Goal: Use online tool/utility: Use online tool/utility

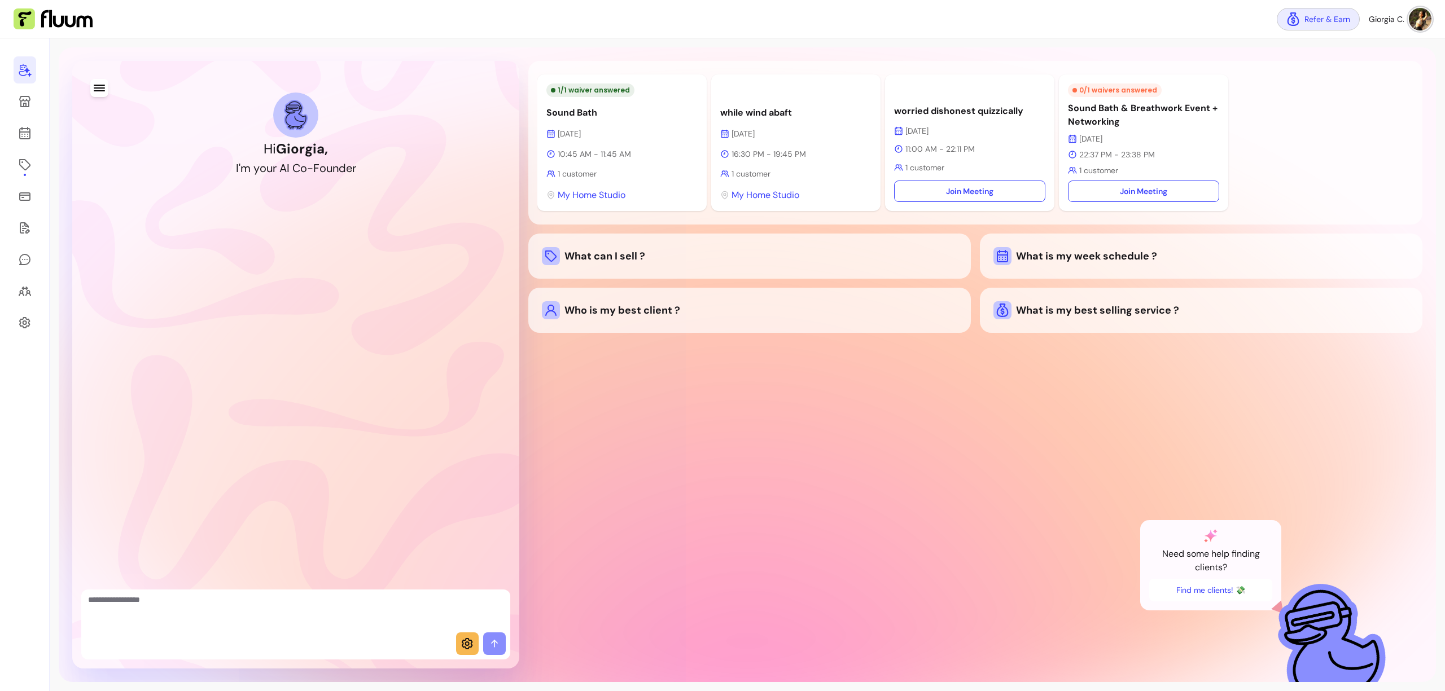
click at [1331, 21] on link "Refer & Earn" at bounding box center [1318, 19] width 83 height 23
click at [935, 467] on div "1 / 1 waiver answered Sound Bath Today 10:45 AM - 11:45 AM 1 customer My Home S…" at bounding box center [975, 365] width 894 height 608
click at [465, 645] on icon at bounding box center [467, 643] width 11 height 11
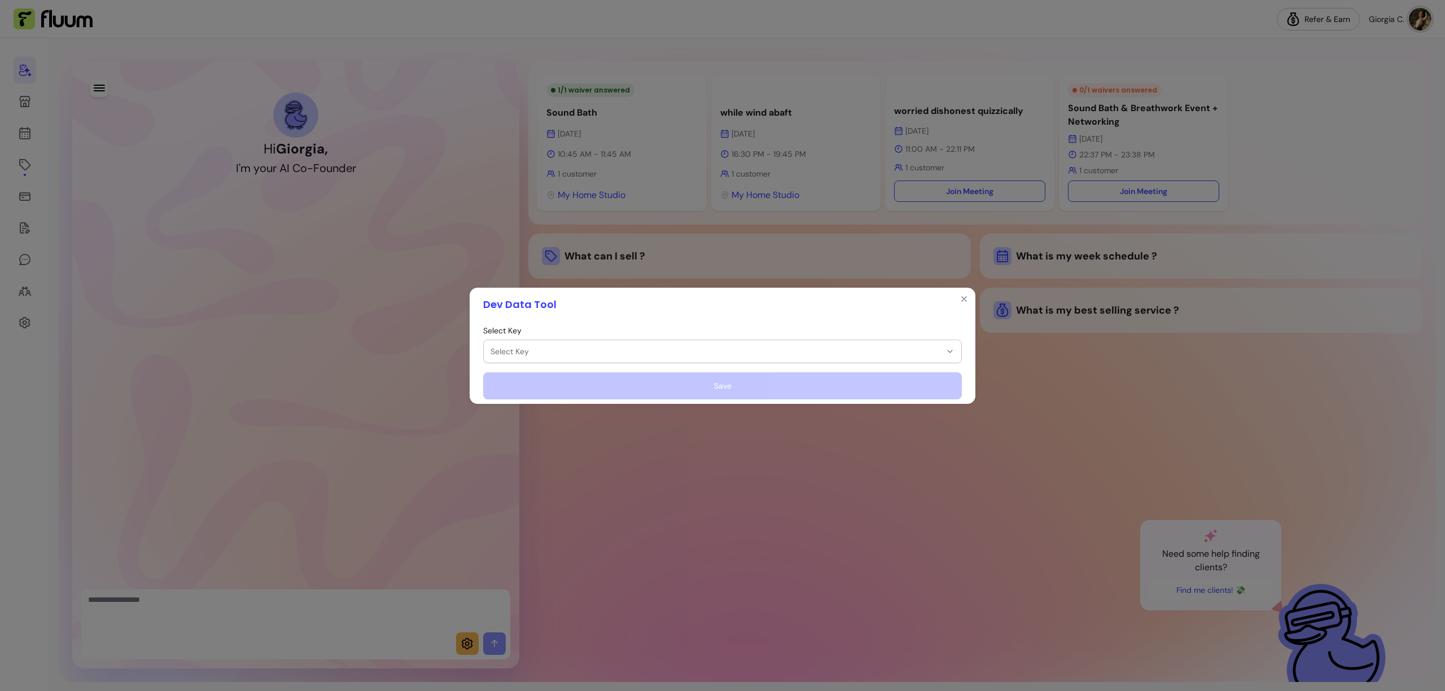
click at [676, 353] on span "Select Key" at bounding box center [715, 351] width 450 height 11
click at [637, 380] on div "Cofounder Master Prompt cofounder_master_prompt" at bounding box center [717, 383] width 448 height 20
select select "**********"
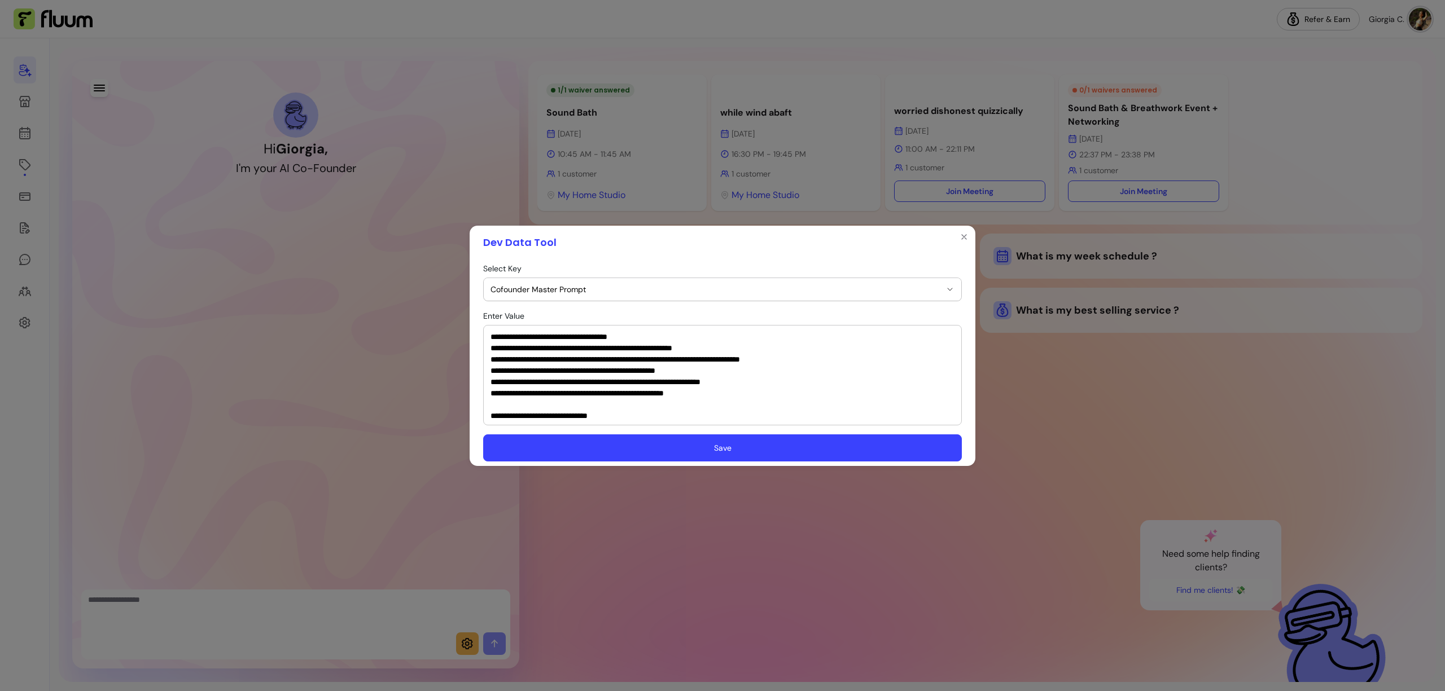
scroll to position [247, 0]
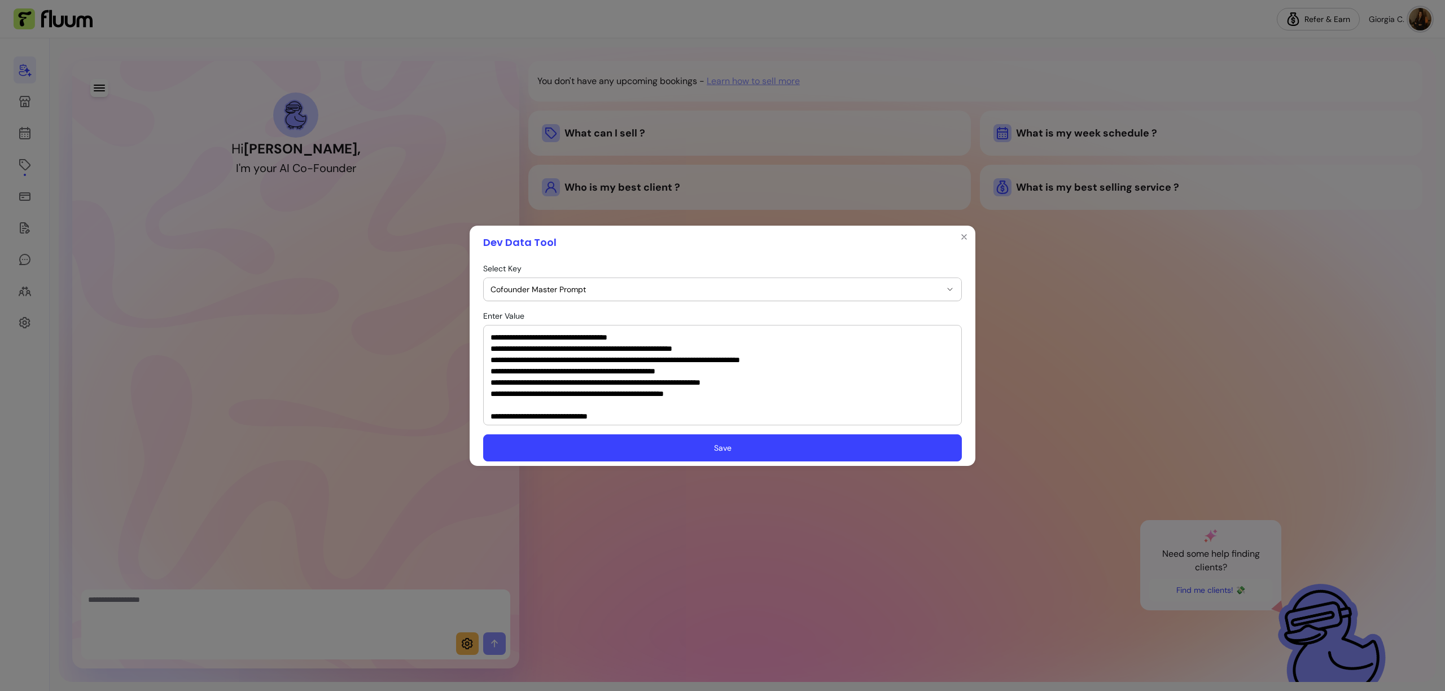
type button "cofounder_master_prompt"
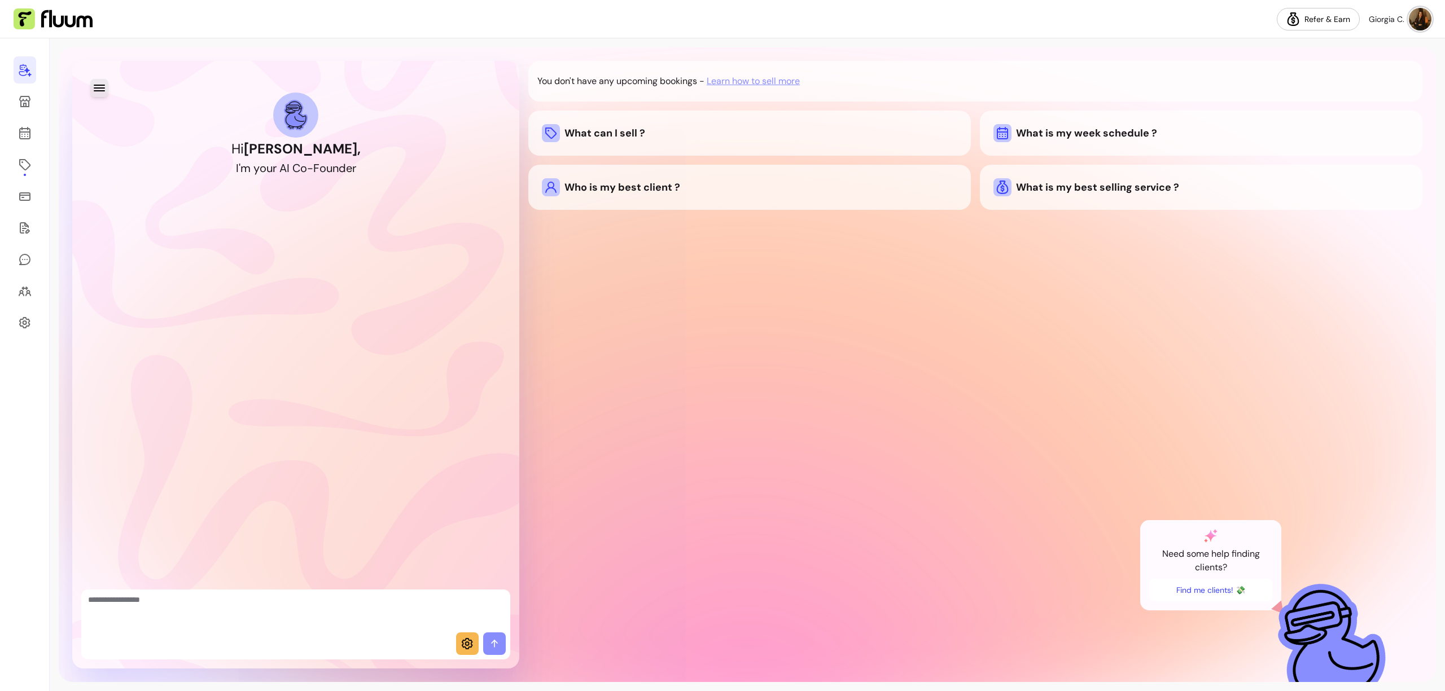
click at [99, 86] on icon "button" at bounding box center [100, 88] width 14 height 14
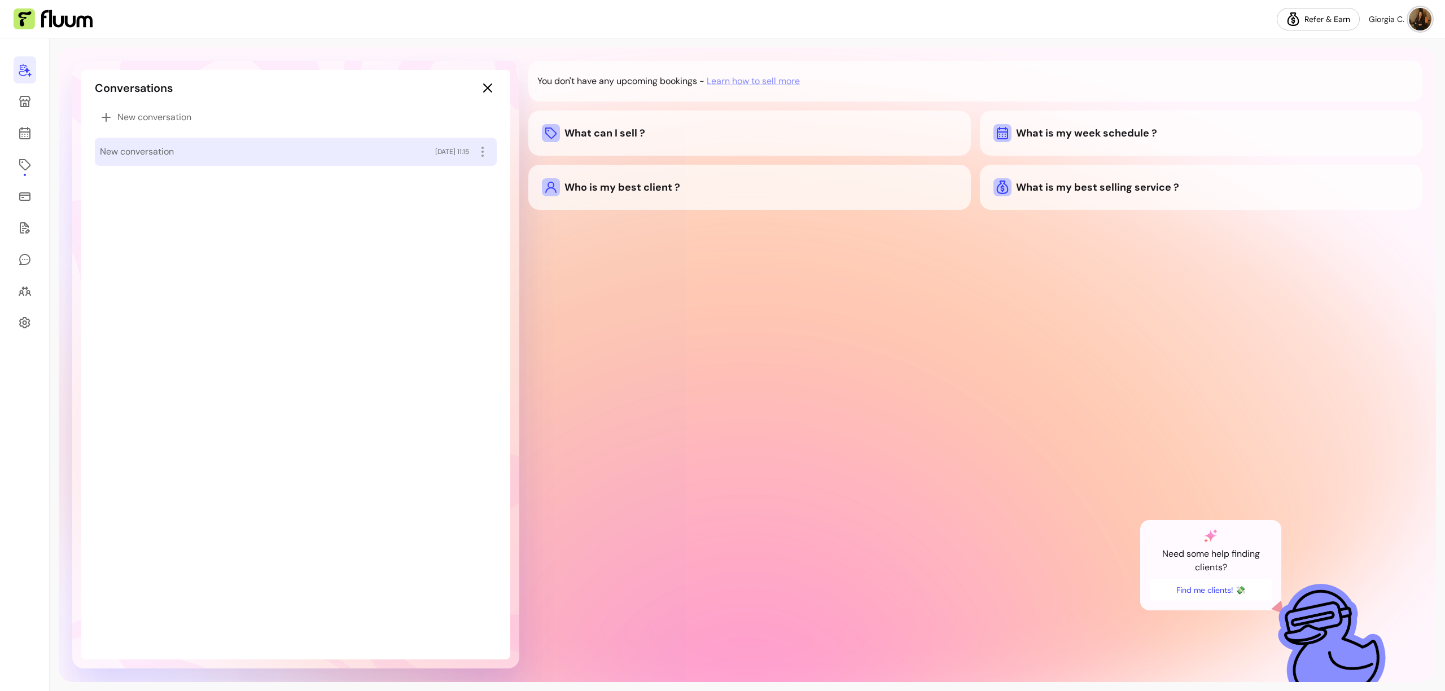
click at [150, 150] on span "New conversation" at bounding box center [137, 152] width 74 height 14
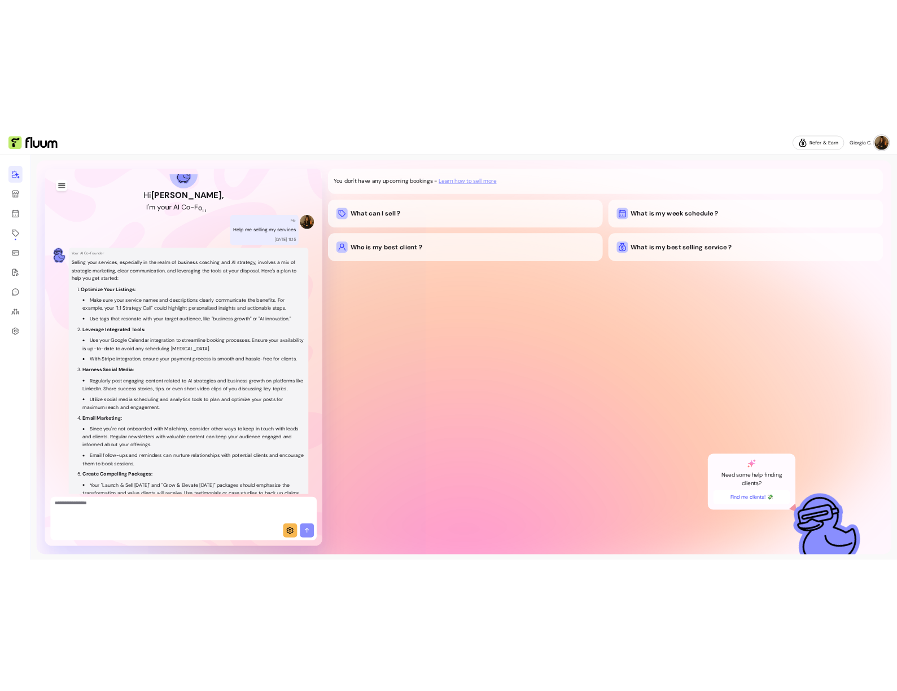
scroll to position [13, 0]
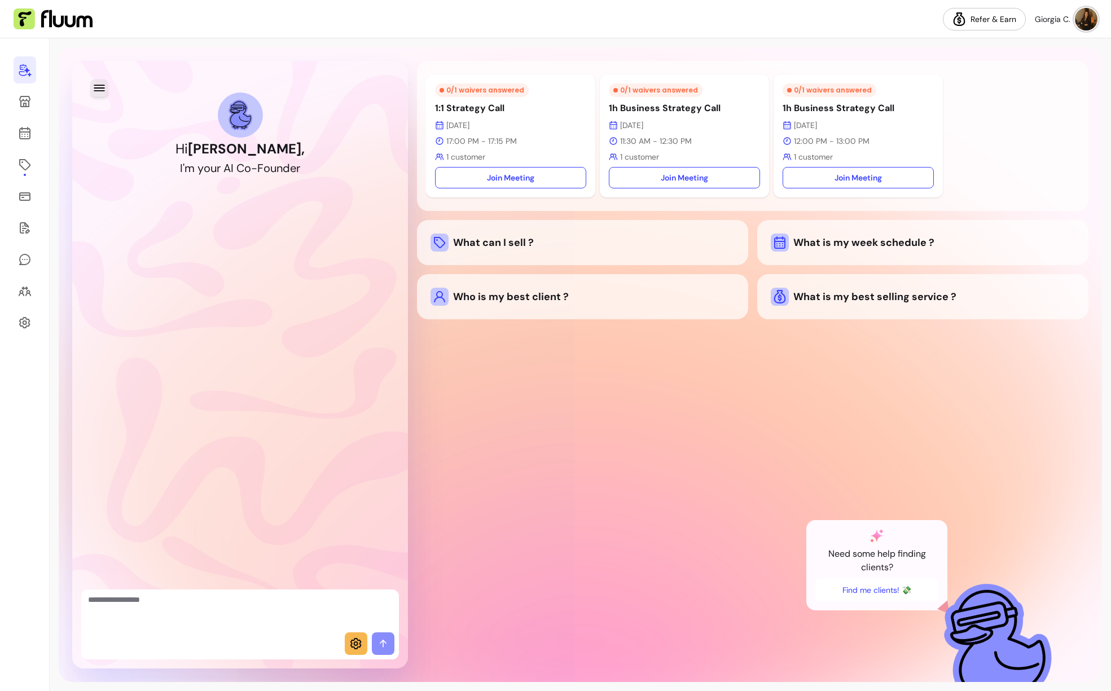
click at [107, 89] on button "button" at bounding box center [98, 87] width 17 height 17
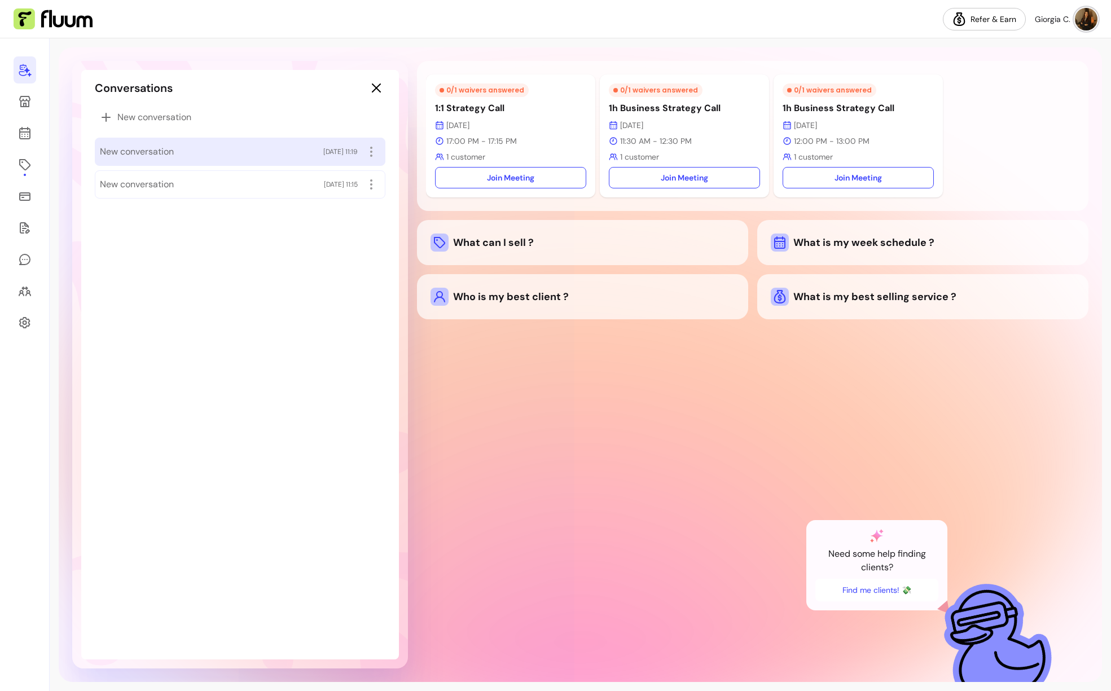
click at [141, 151] on span "New conversation" at bounding box center [137, 152] width 74 height 14
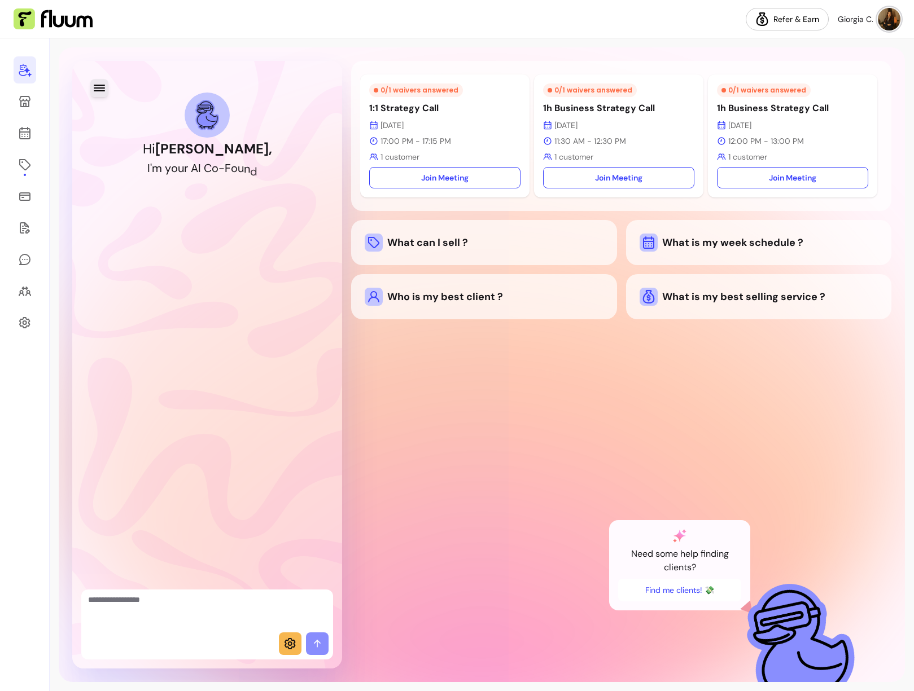
click at [102, 89] on icon "button" at bounding box center [100, 88] width 14 height 14
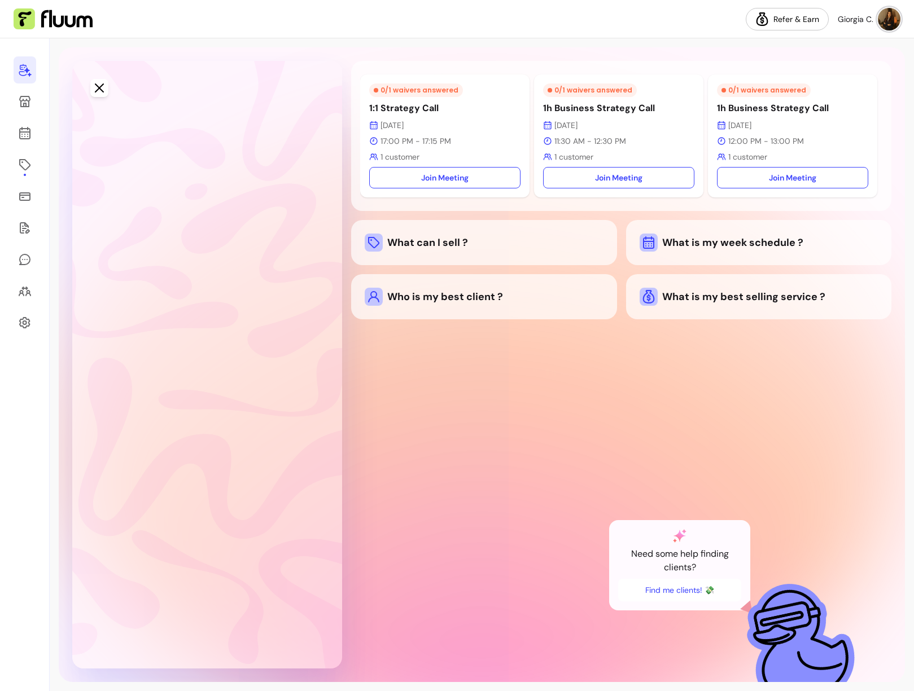
click at [125, 153] on span "New conversation" at bounding box center [134, 152] width 74 height 14
